Goal: Find specific page/section: Find specific page/section

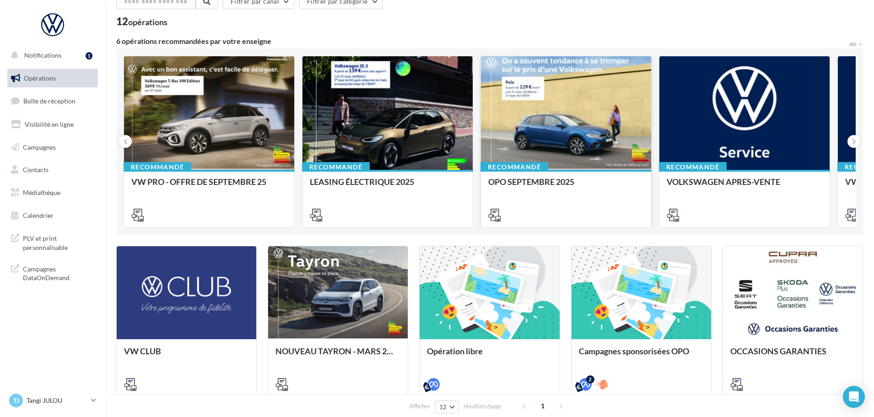
scroll to position [51, 0]
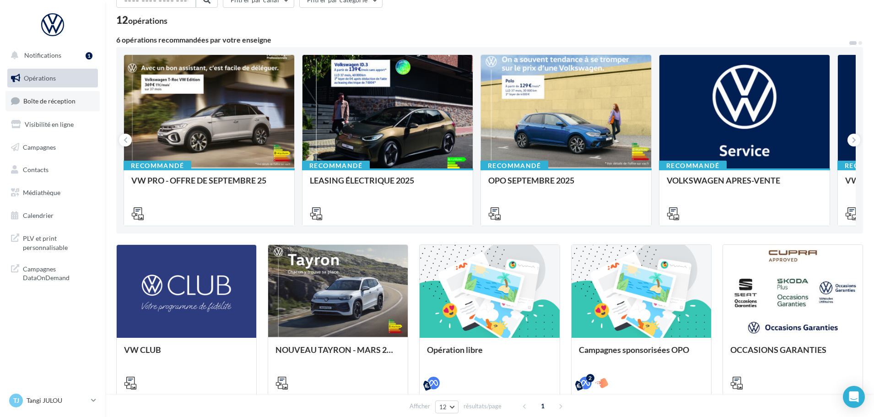
click at [36, 103] on span "Boîte de réception" at bounding box center [49, 101] width 52 height 8
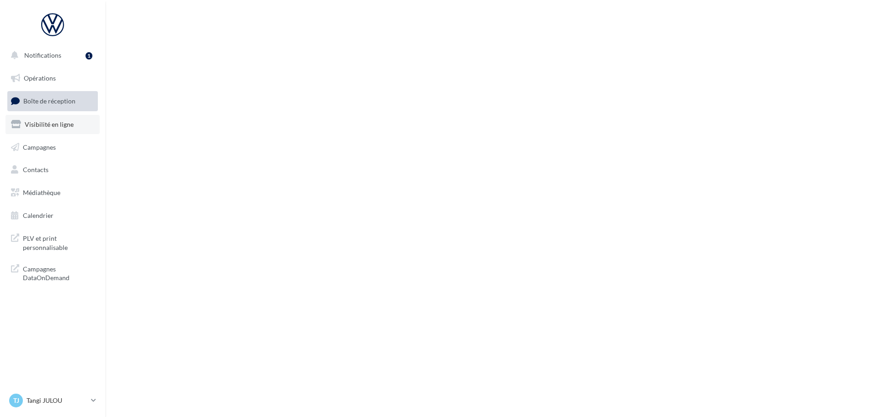
click at [36, 121] on span "Visibilité en ligne" at bounding box center [49, 124] width 49 height 8
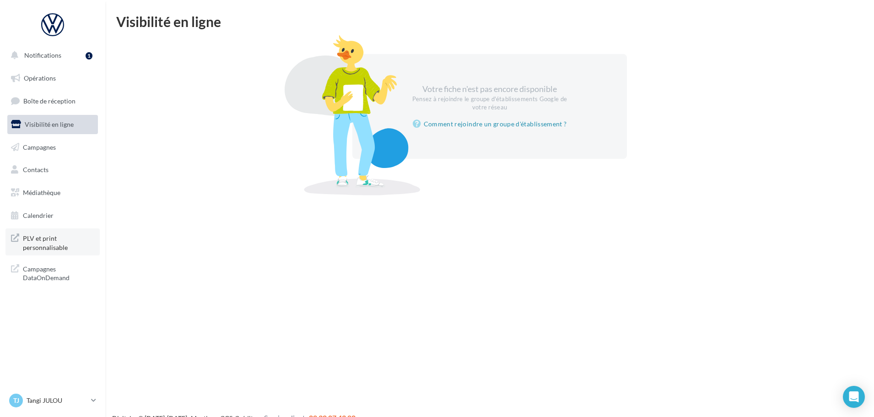
click at [27, 249] on span "PLV et print personnalisable" at bounding box center [58, 242] width 71 height 20
